Goal: Information Seeking & Learning: Learn about a topic

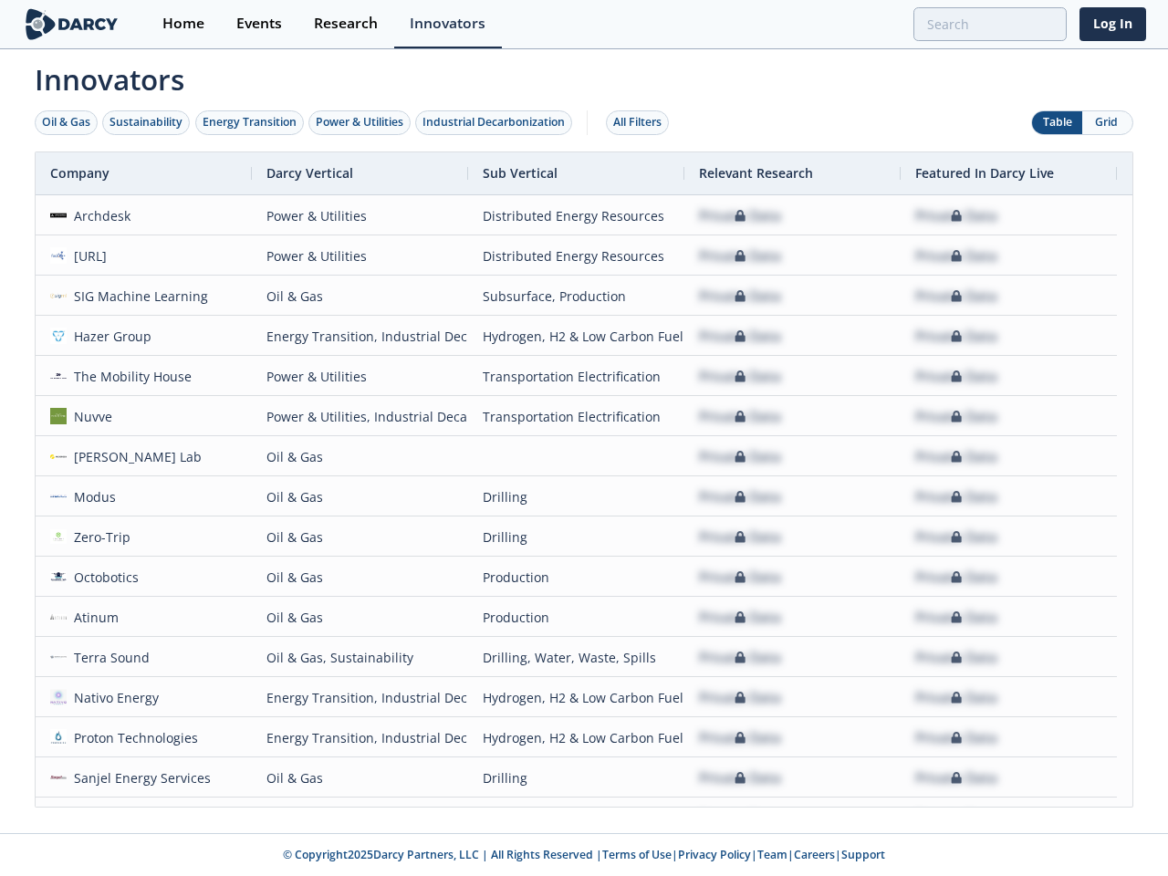
click at [67, 122] on div "Oil & Gas" at bounding box center [66, 122] width 48 height 16
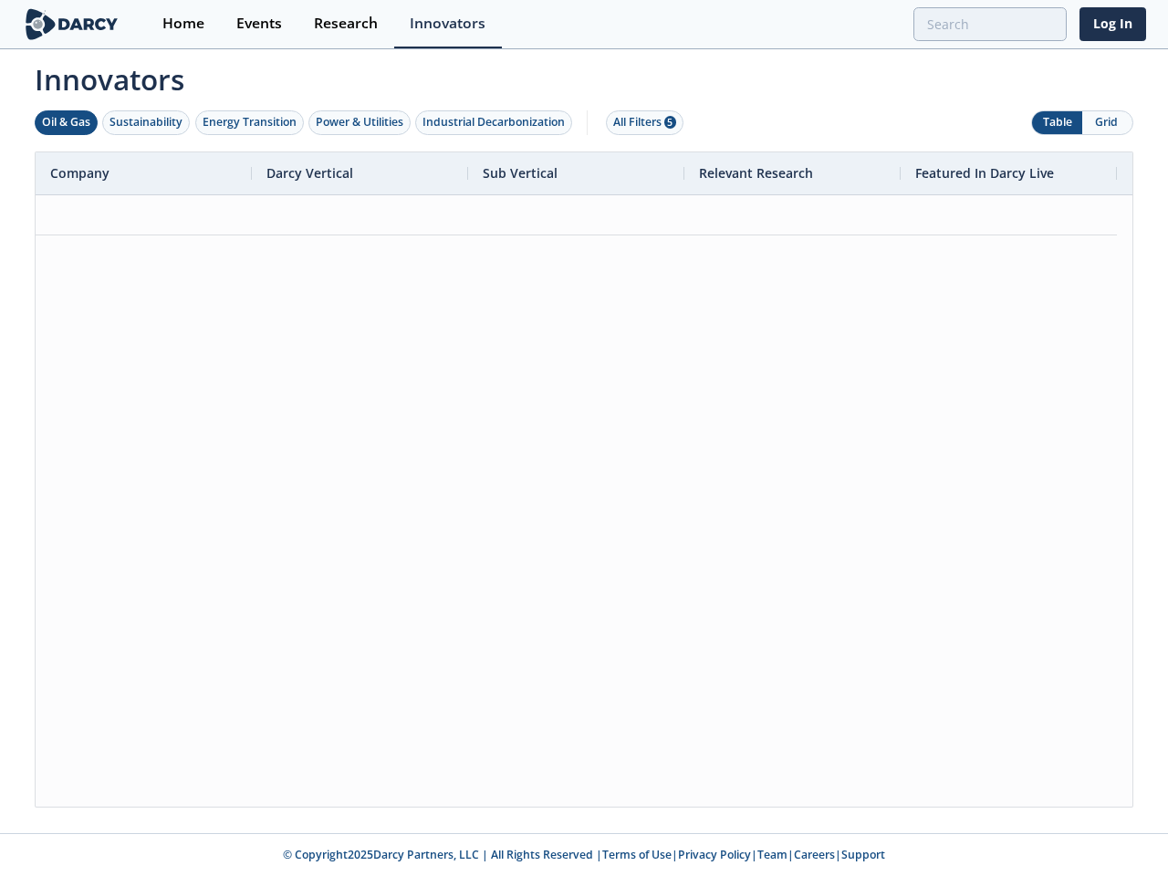
click at [147, 122] on div "Sustainability" at bounding box center [145, 122] width 73 height 16
click at [250, 122] on div "Energy Transition" at bounding box center [250, 122] width 94 height 16
click at [361, 122] on div "Power & Utilities" at bounding box center [360, 122] width 88 height 16
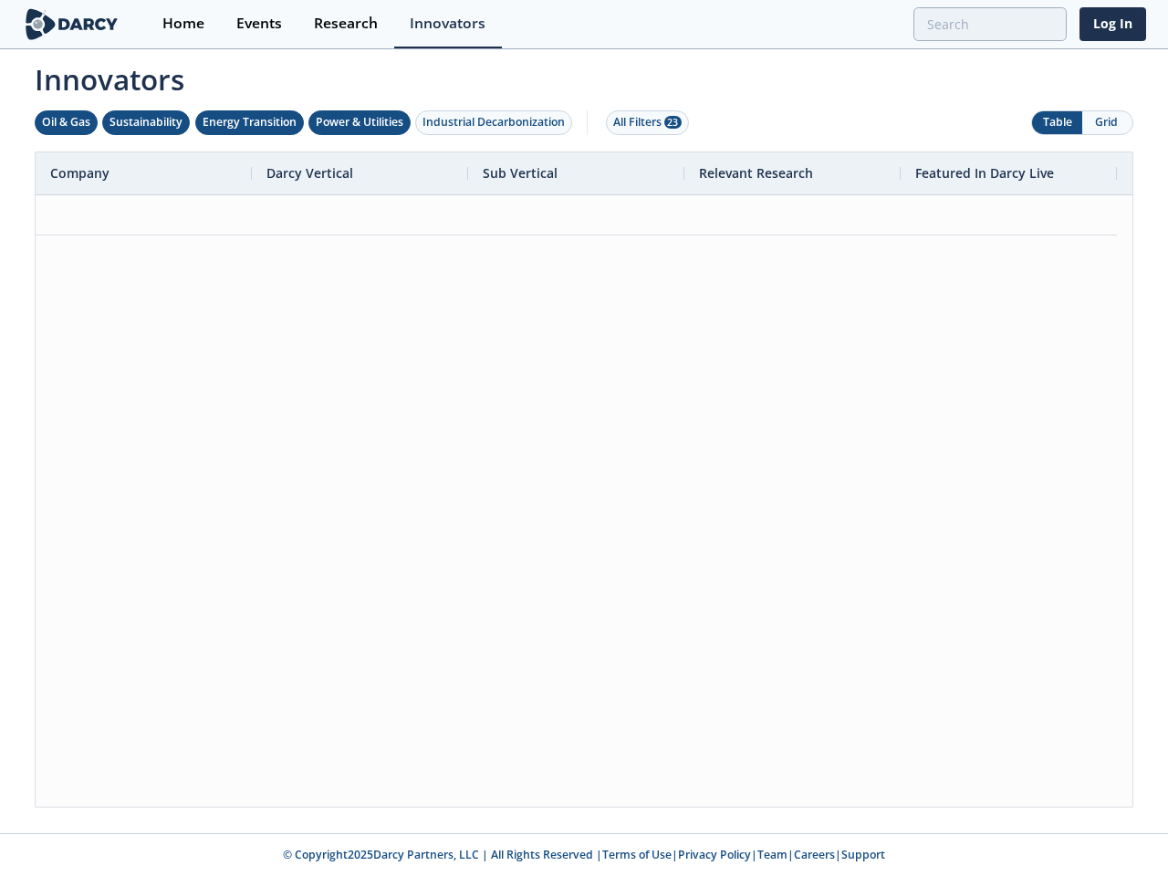
click at [497, 122] on div "Industrial Decarbonization" at bounding box center [493, 122] width 142 height 16
